Goal: Communication & Community: Answer question/provide support

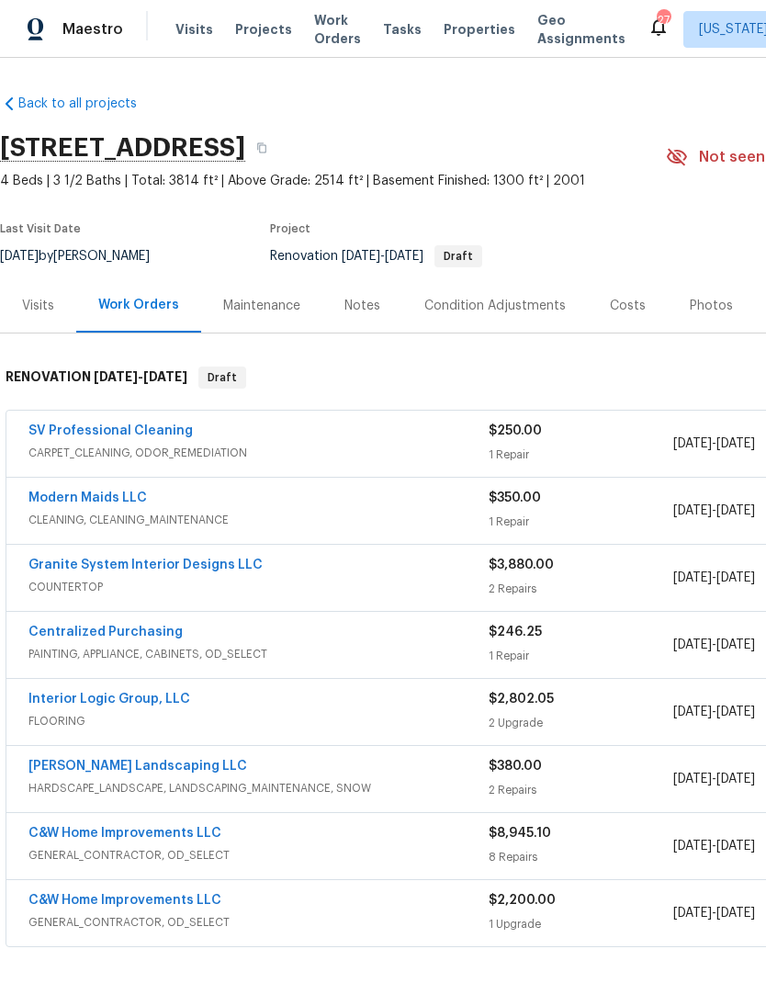
click at [418, 588] on span "COUNTERTOP" at bounding box center [258, 587] width 460 height 18
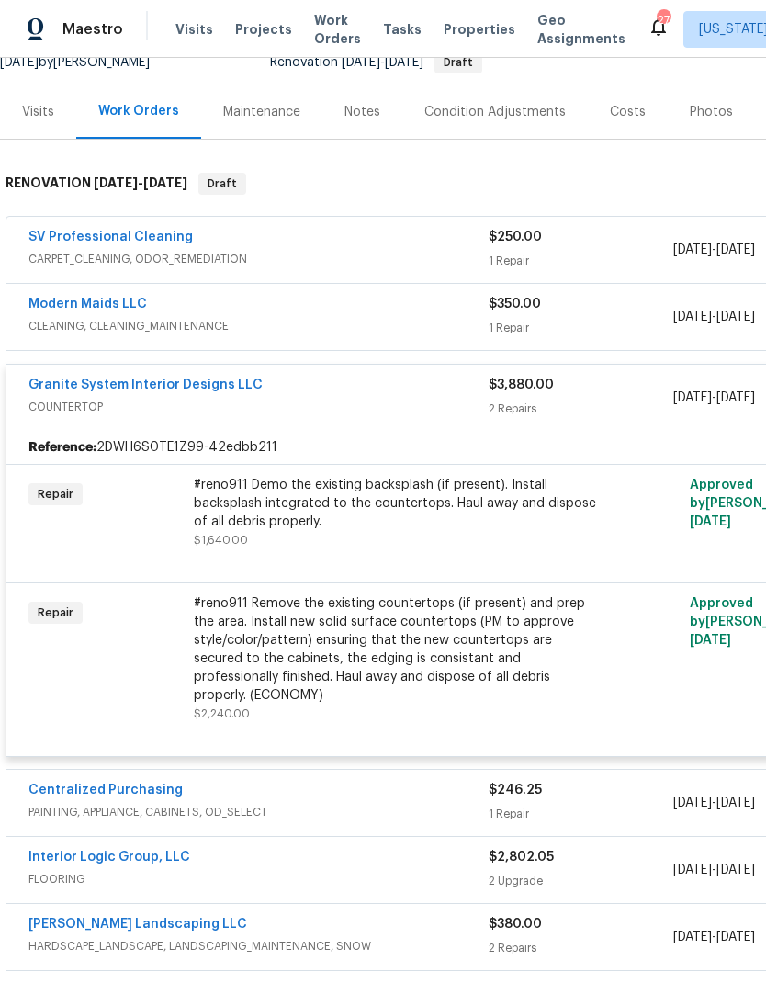
scroll to position [193, 0]
click at [213, 391] on link "Granite System Interior Designs LLC" at bounding box center [145, 385] width 234 height 13
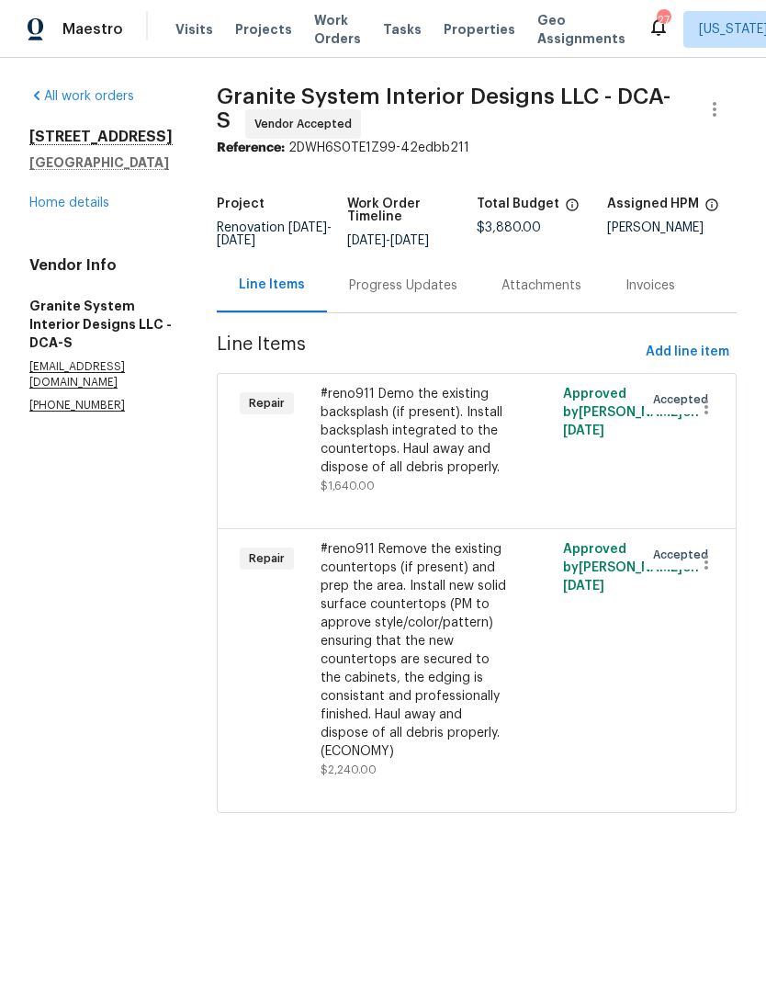
click at [408, 293] on div "Progress Updates" at bounding box center [403, 285] width 108 height 18
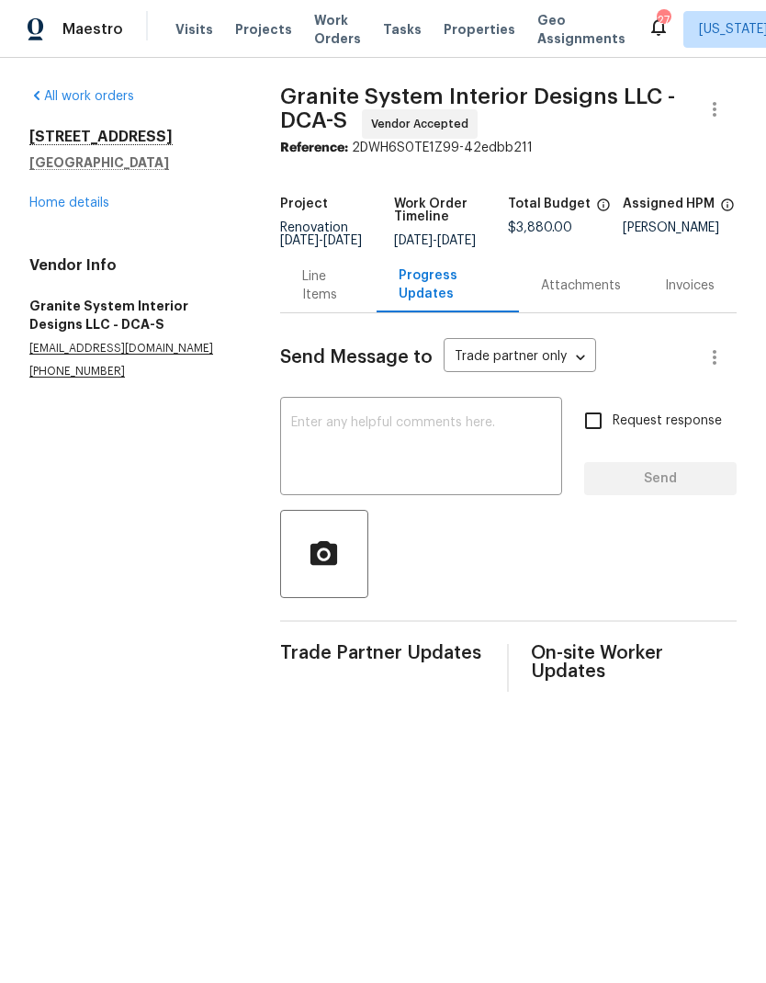
click at [79, 208] on link "Home details" at bounding box center [69, 203] width 80 height 13
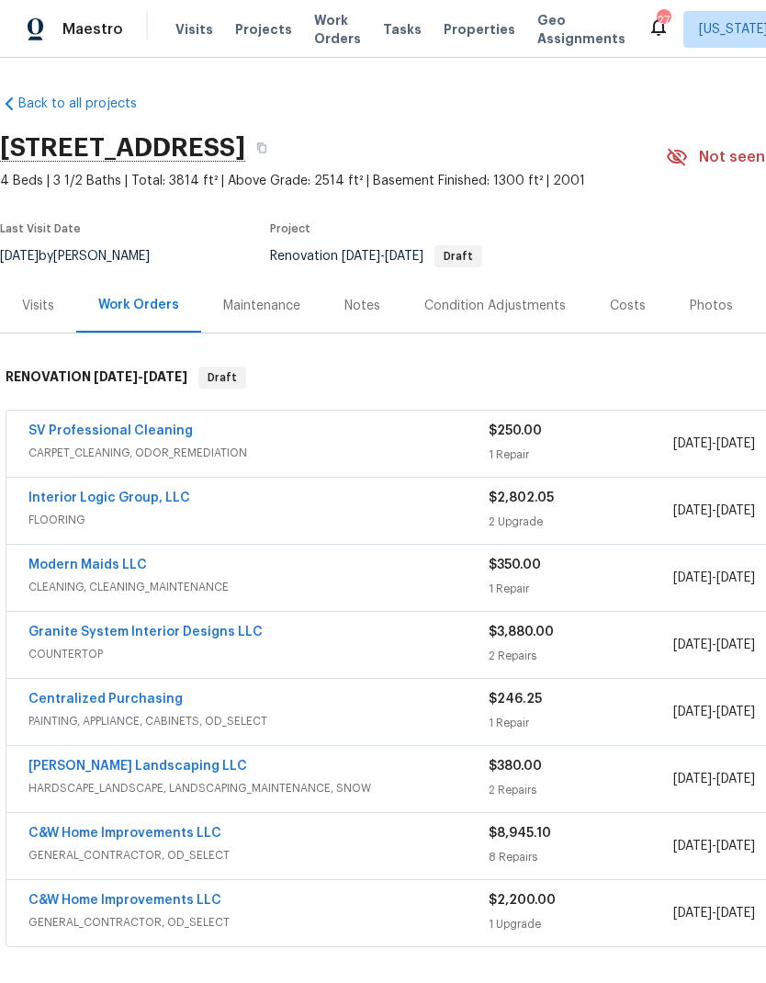
click at [327, 716] on span "PAINTING, APPLIANCE, CABINETS, OD_SELECT" at bounding box center [258, 721] width 460 height 18
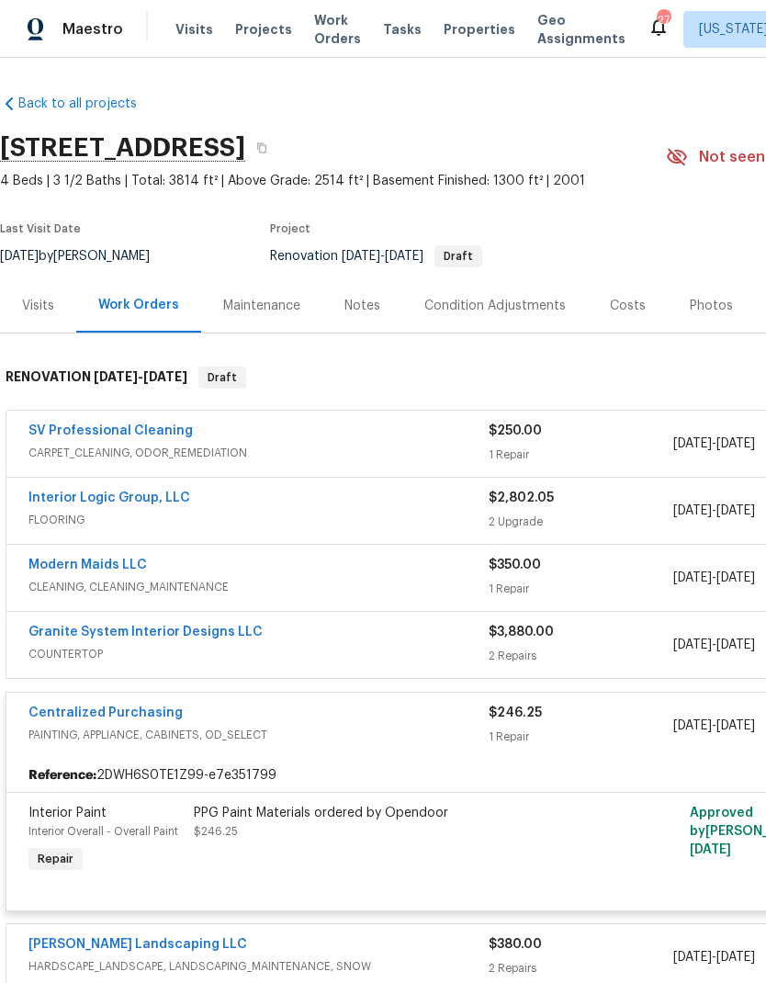
click at [206, 617] on div "Granite System Interior Designs LLC COUNTERTOP $3,880.00 2 Repairs 8/20/2025 - …" at bounding box center [518, 645] width 1025 height 66
click at [224, 626] on link "Granite System Interior Designs LLC" at bounding box center [145, 632] width 234 height 13
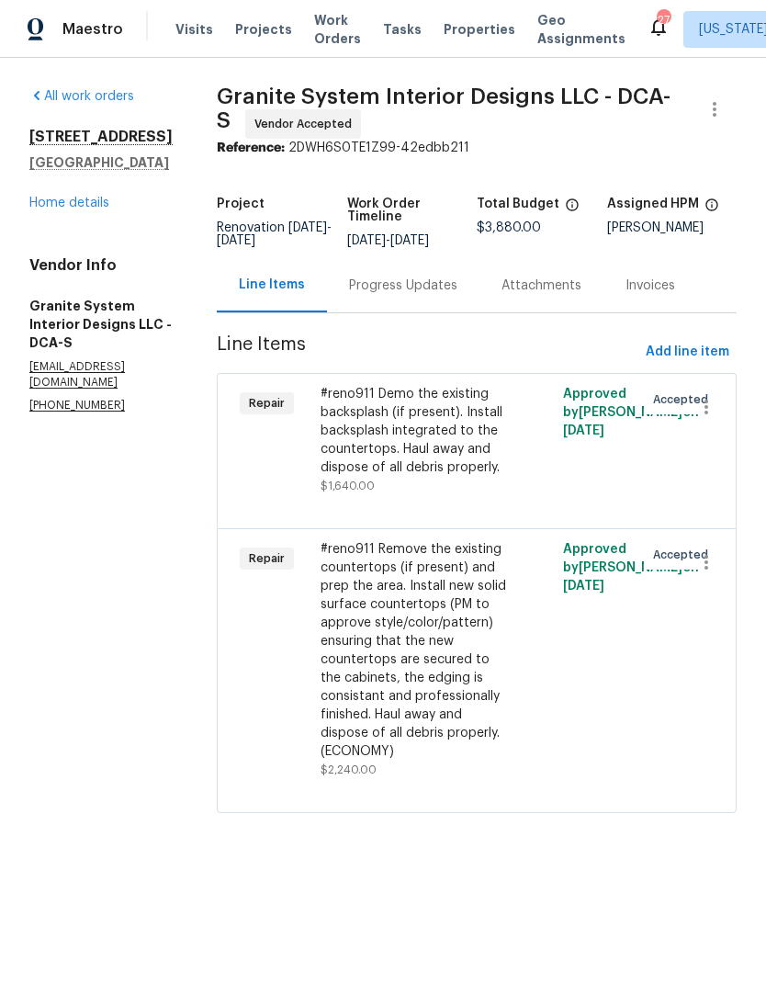
click at [400, 293] on div "Progress Updates" at bounding box center [403, 285] width 108 height 18
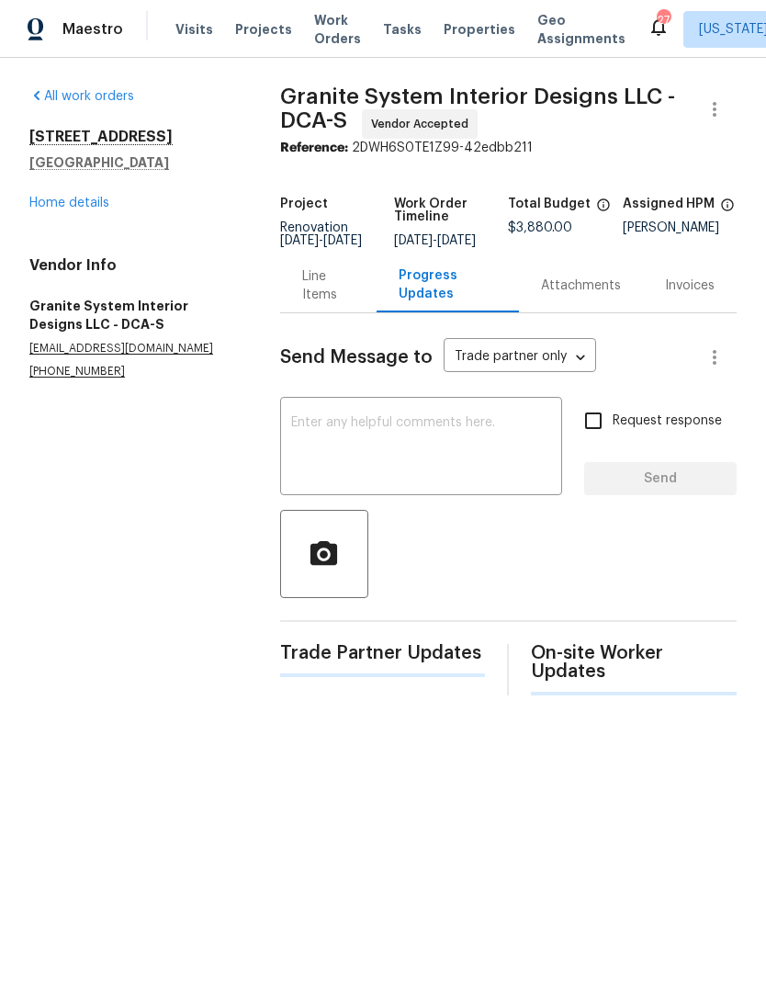
click at [437, 455] on textarea at bounding box center [421, 448] width 260 height 64
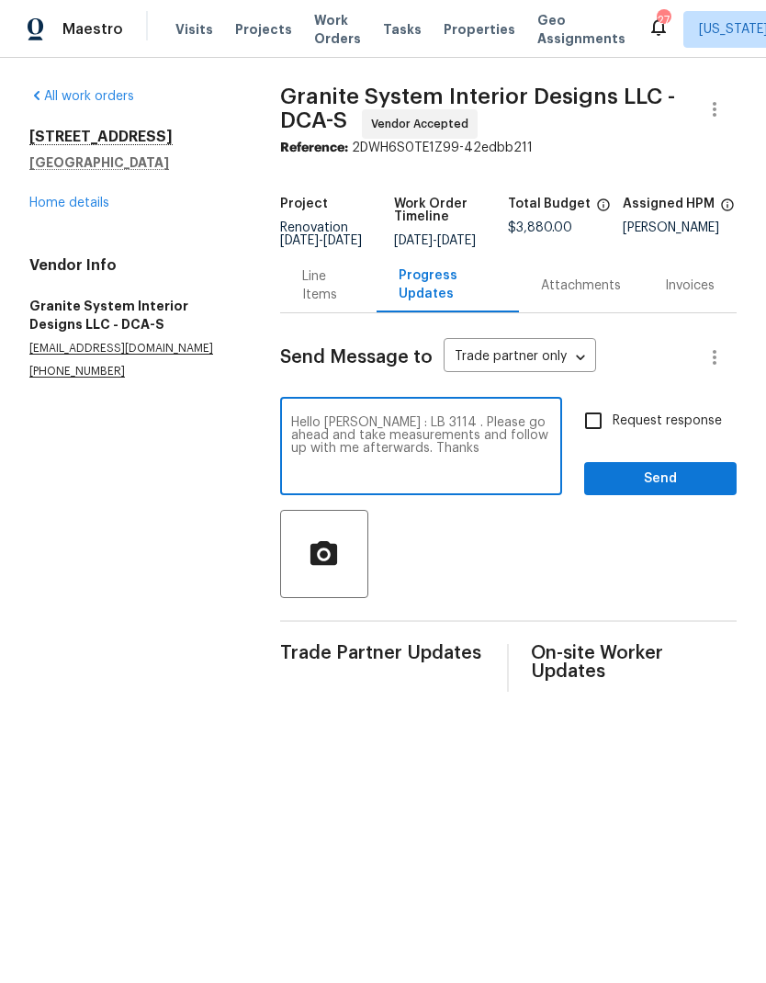
click at [411, 445] on textarea "Hello Kadir : LB 3114 . Please go ahead and take measurements and follow up wit…" at bounding box center [421, 448] width 260 height 64
click at [403, 456] on textarea "Hello Kadir : LB 3114 . Please go ahead and take measurements for kitchen backs…" at bounding box center [421, 448] width 260 height 64
click at [529, 475] on textarea "Hello Kadir : LB 3114 . Please go ahead and take measurements for kitchen backs…" at bounding box center [421, 448] width 260 height 64
type textarea "Hello Kadir : LB 3114 . Please go ahead and take measurements for kitchen backs…"
click at [603, 430] on input "Request response" at bounding box center [593, 420] width 39 height 39
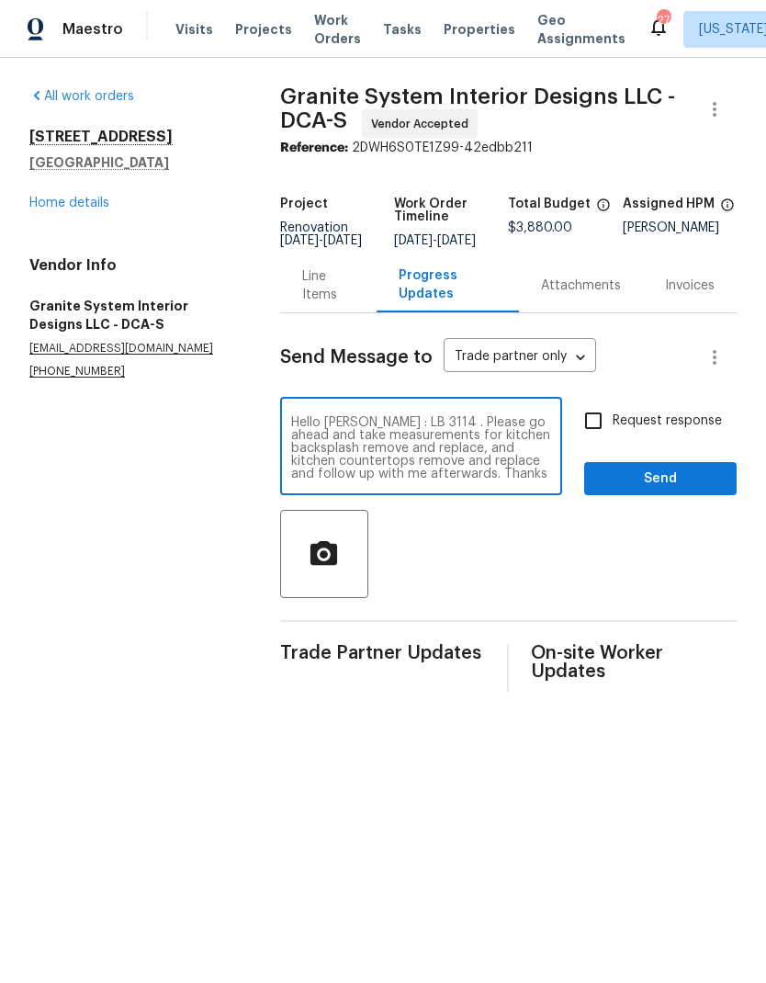
checkbox input "true"
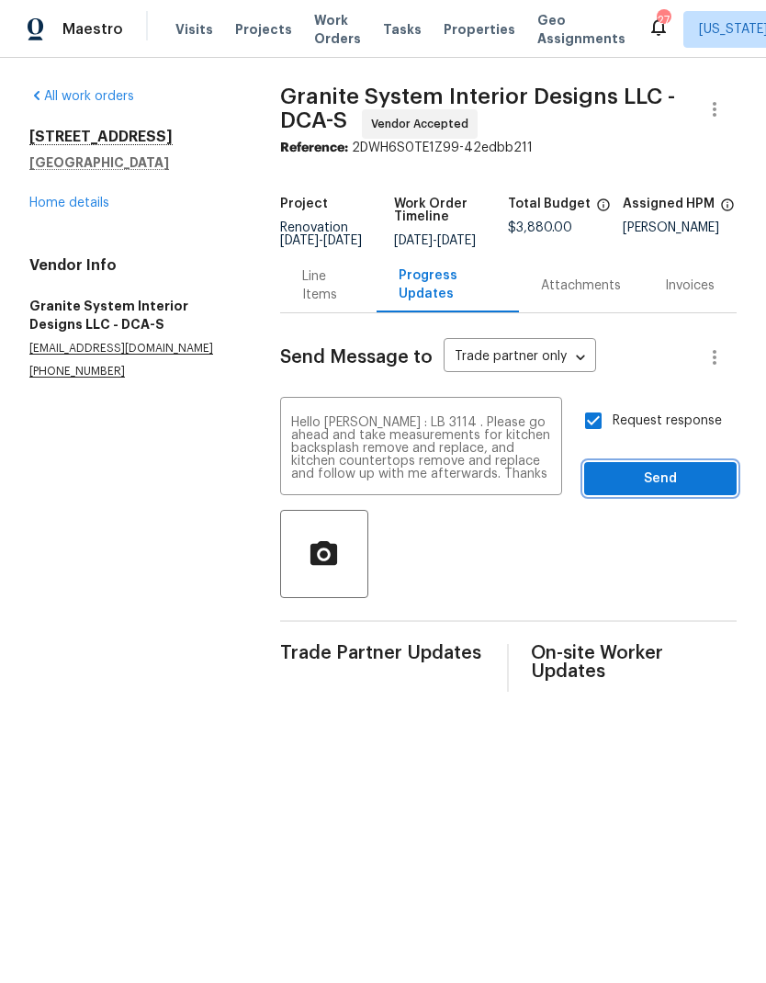
click at [650, 490] on span "Send" at bounding box center [660, 479] width 123 height 23
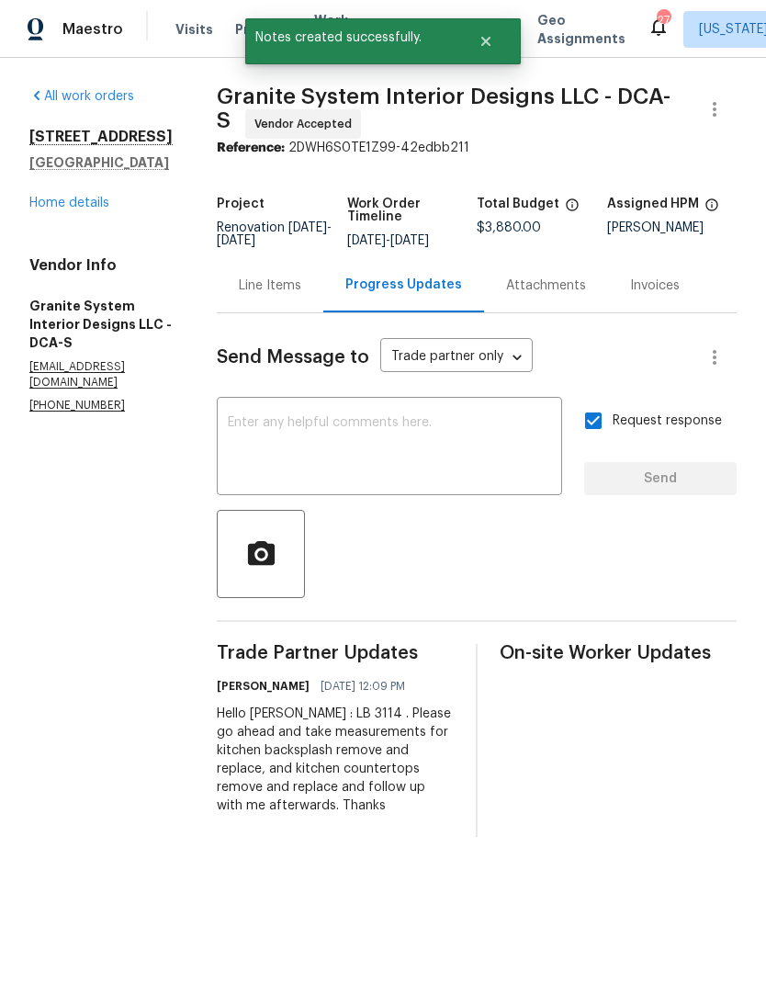
click at [88, 209] on link "Home details" at bounding box center [69, 203] width 80 height 13
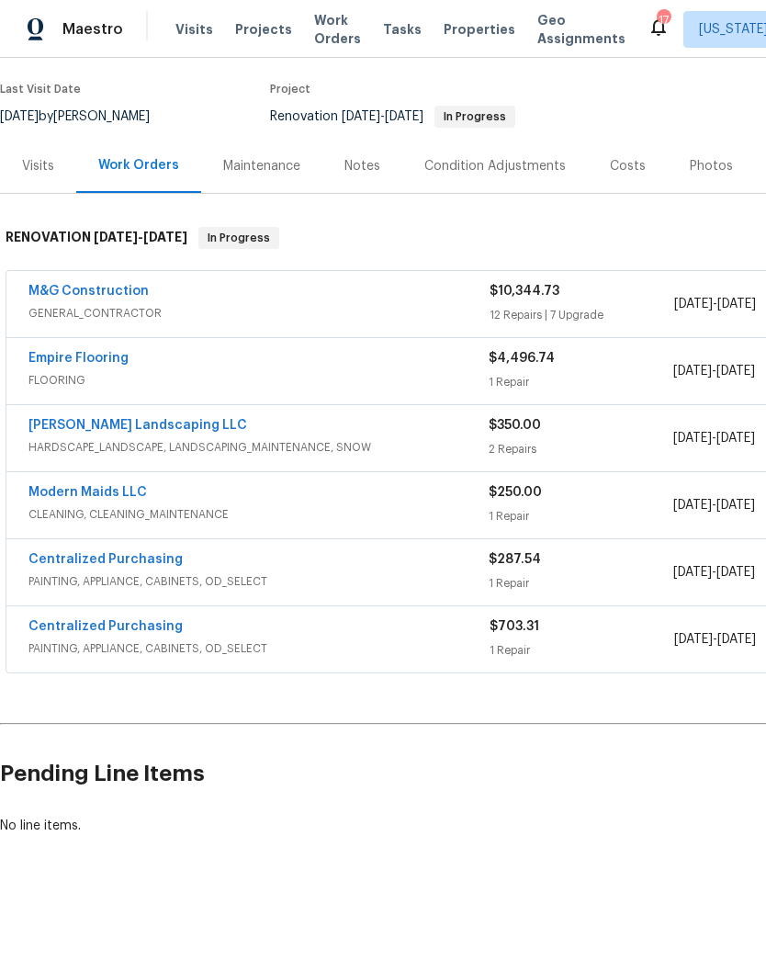
scroll to position [139, 0]
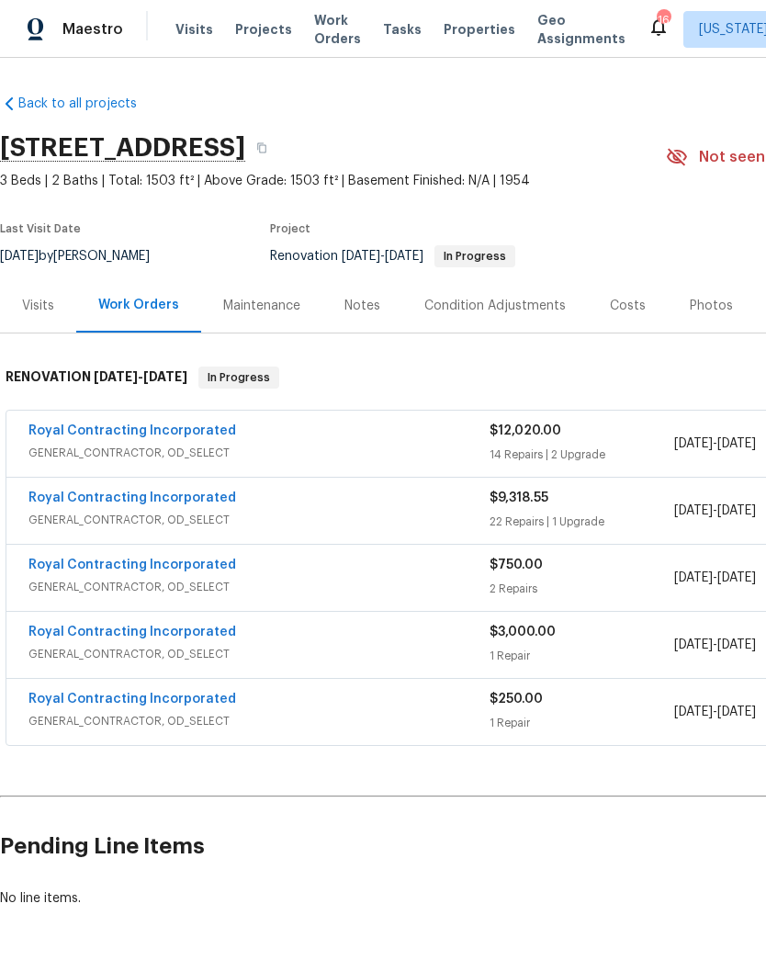
scroll to position [-1, -4]
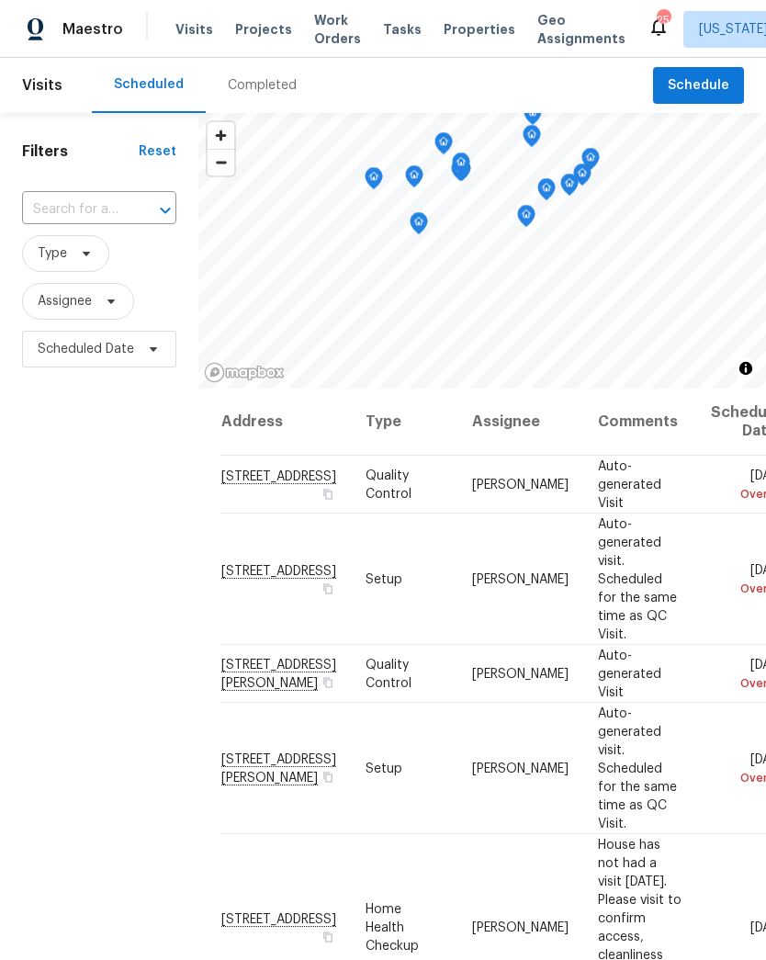
scroll to position [856, 0]
